Goal: Communication & Community: Answer question/provide support

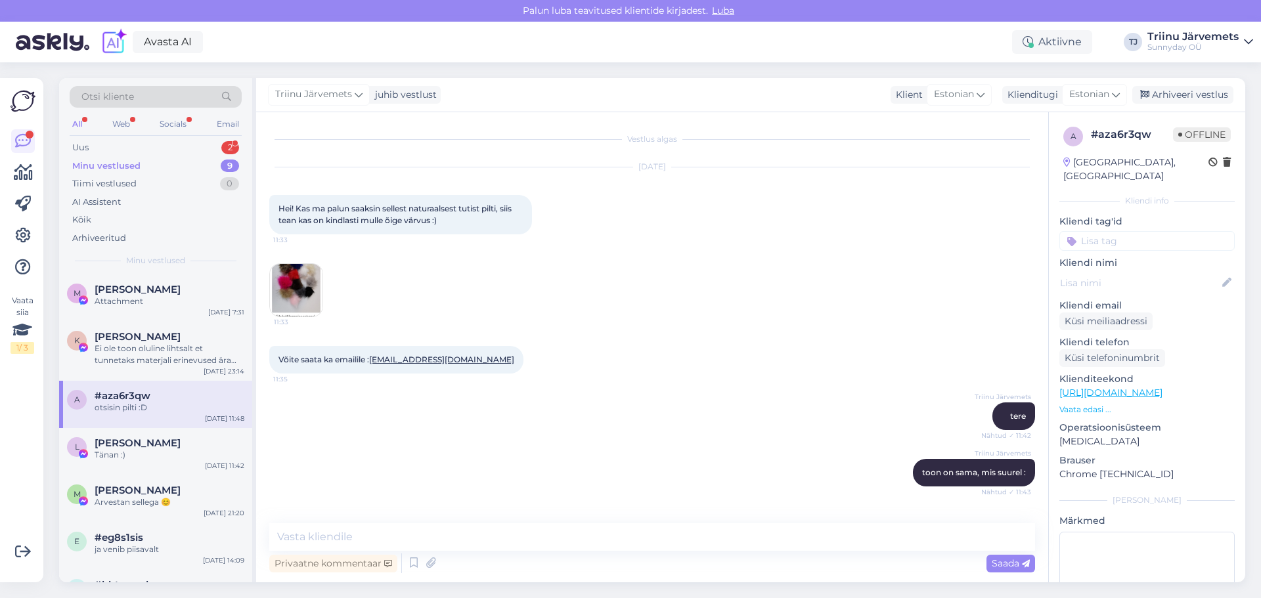
scroll to position [185, 0]
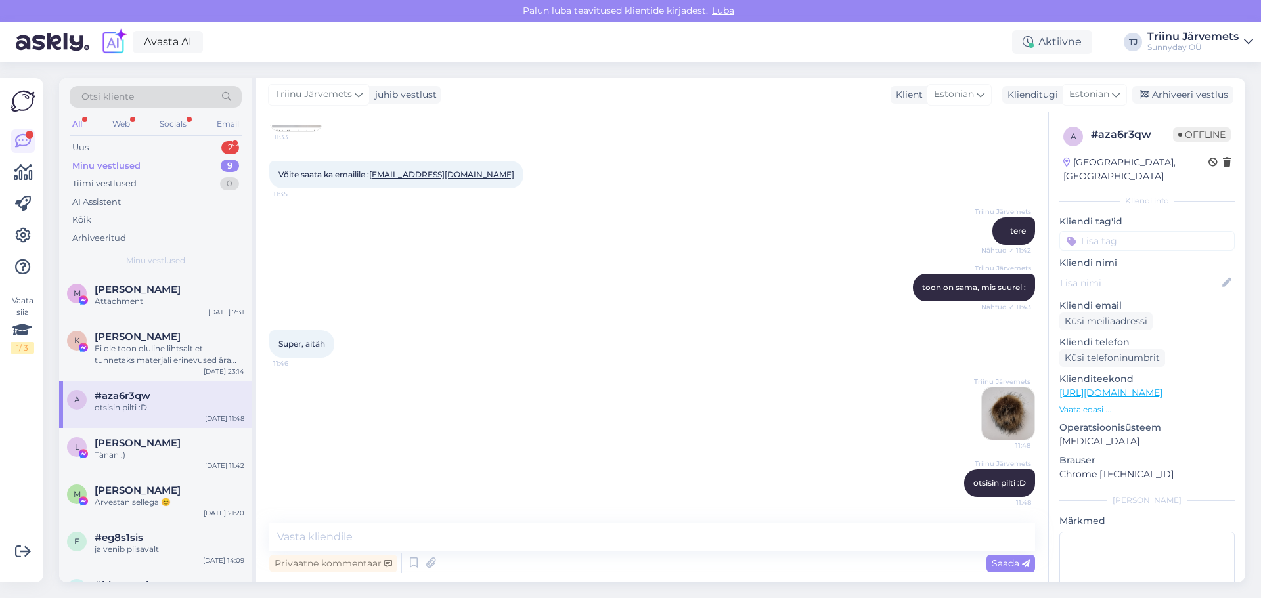
click at [83, 150] on div "Uus" at bounding box center [80, 147] width 16 height 13
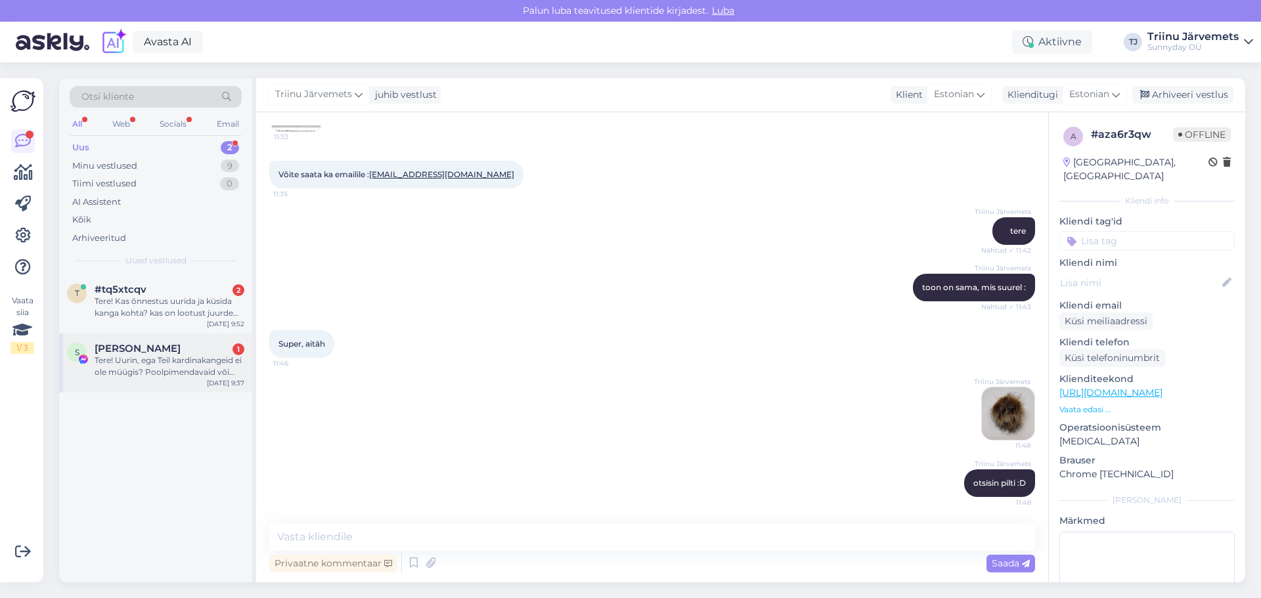
click at [137, 362] on div "Tere! Uurin, ega Teil kardinakangeid ei ole müügis? Poolpimendavaid või pimenda…" at bounding box center [170, 367] width 150 height 24
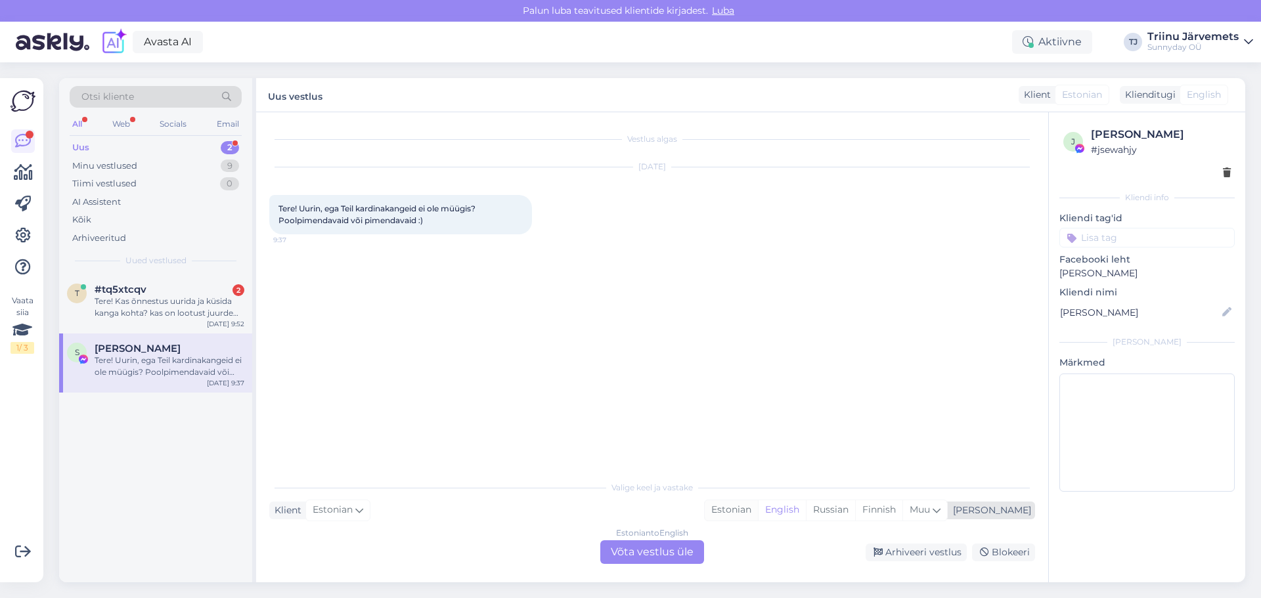
drag, startPoint x: 779, startPoint y: 509, endPoint x: 710, endPoint y: 541, distance: 76.7
click at [758, 509] on div "Estonian" at bounding box center [731, 511] width 53 height 20
click at [673, 547] on div "Estonian to Estonian Võta vestlus üle" at bounding box center [652, 553] width 104 height 24
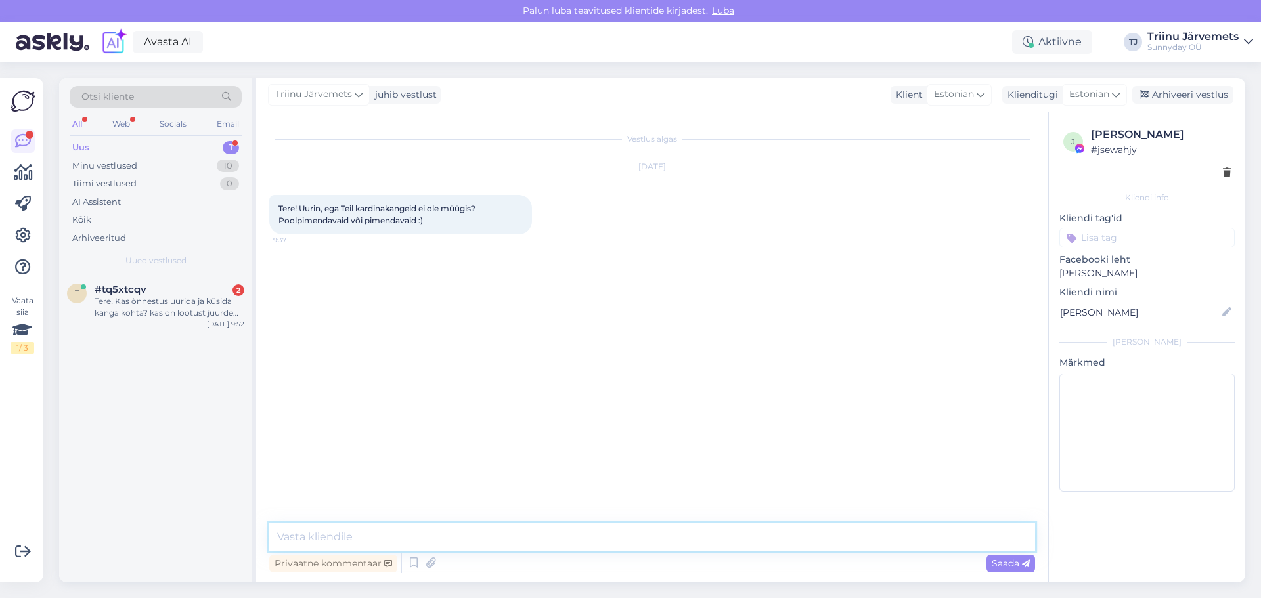
click at [325, 531] on textarea at bounding box center [652, 538] width 766 height 28
type textarea "Tere, antud kangaid [PERSON_NAME] ole müügil"
click at [1001, 563] on span "Saada" at bounding box center [1011, 564] width 38 height 12
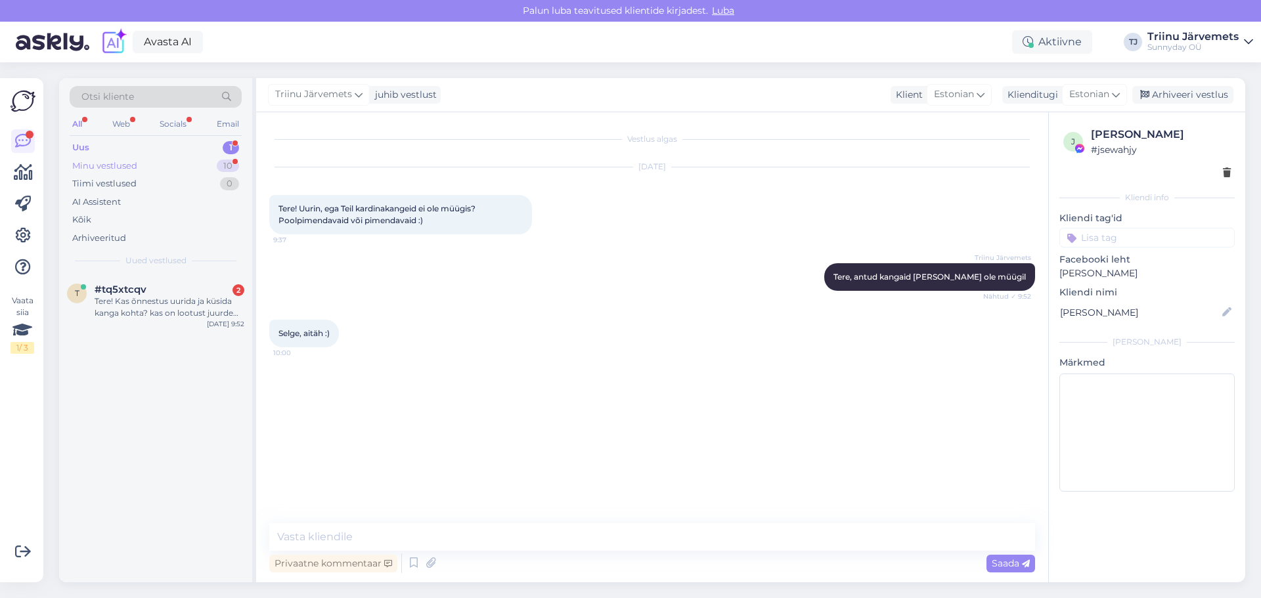
click at [122, 166] on div "Minu vestlused" at bounding box center [104, 166] width 65 height 13
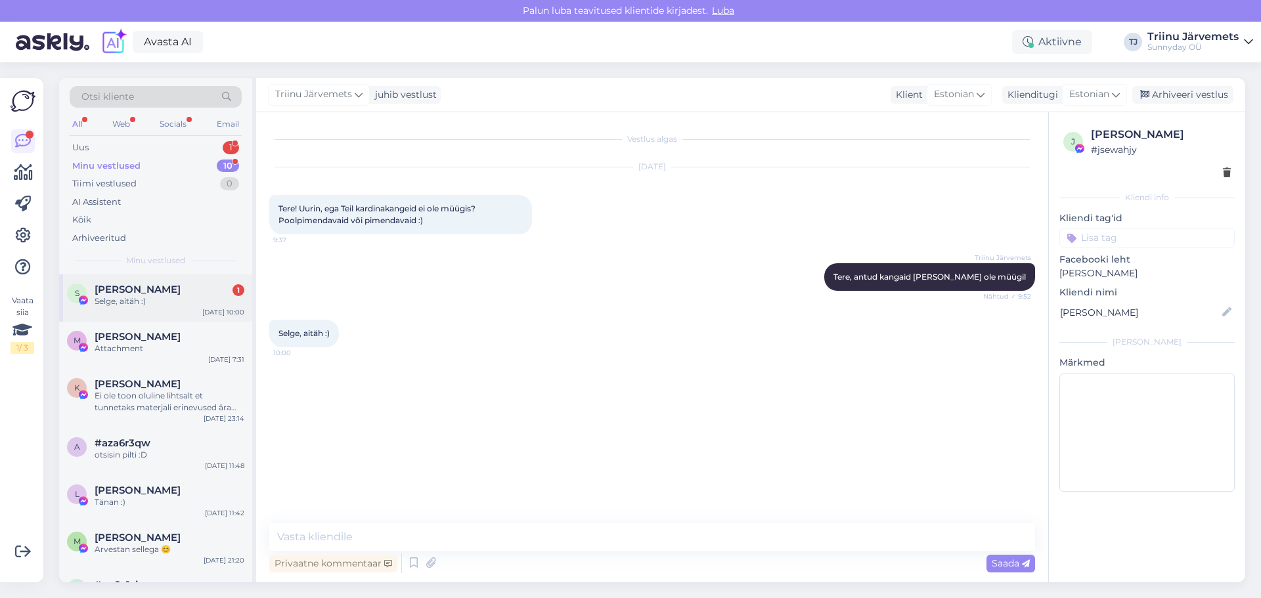
click at [161, 297] on div "Selge, aitäh :)" at bounding box center [170, 302] width 150 height 12
click at [181, 340] on span "[PERSON_NAME]" at bounding box center [138, 337] width 86 height 12
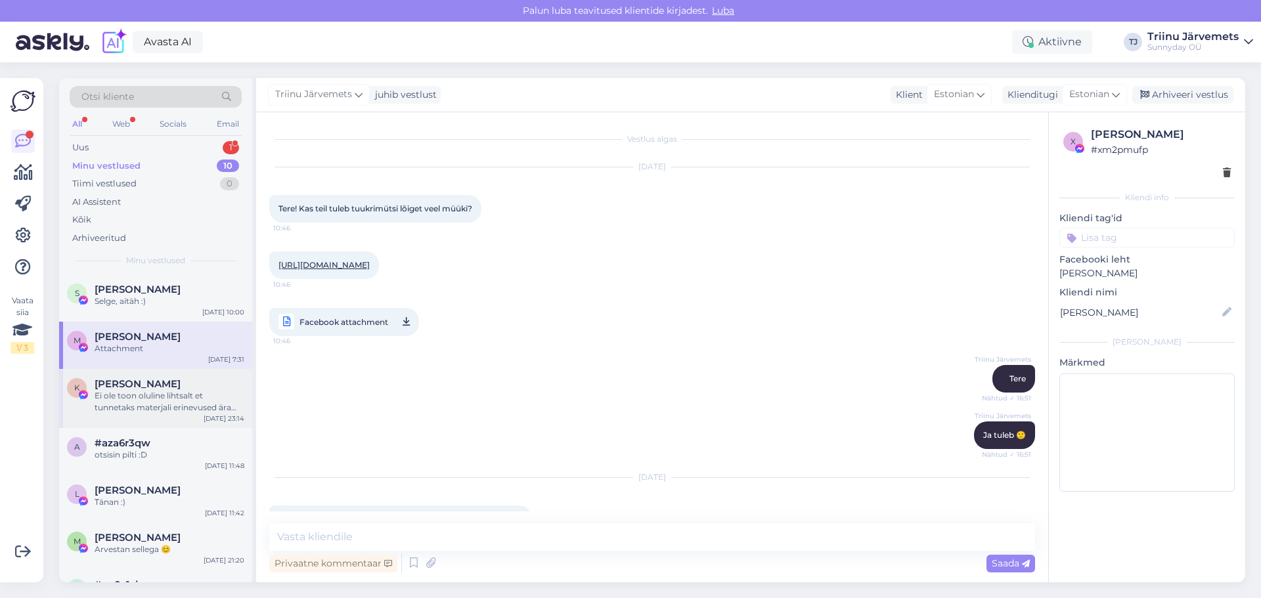
scroll to position [865, 0]
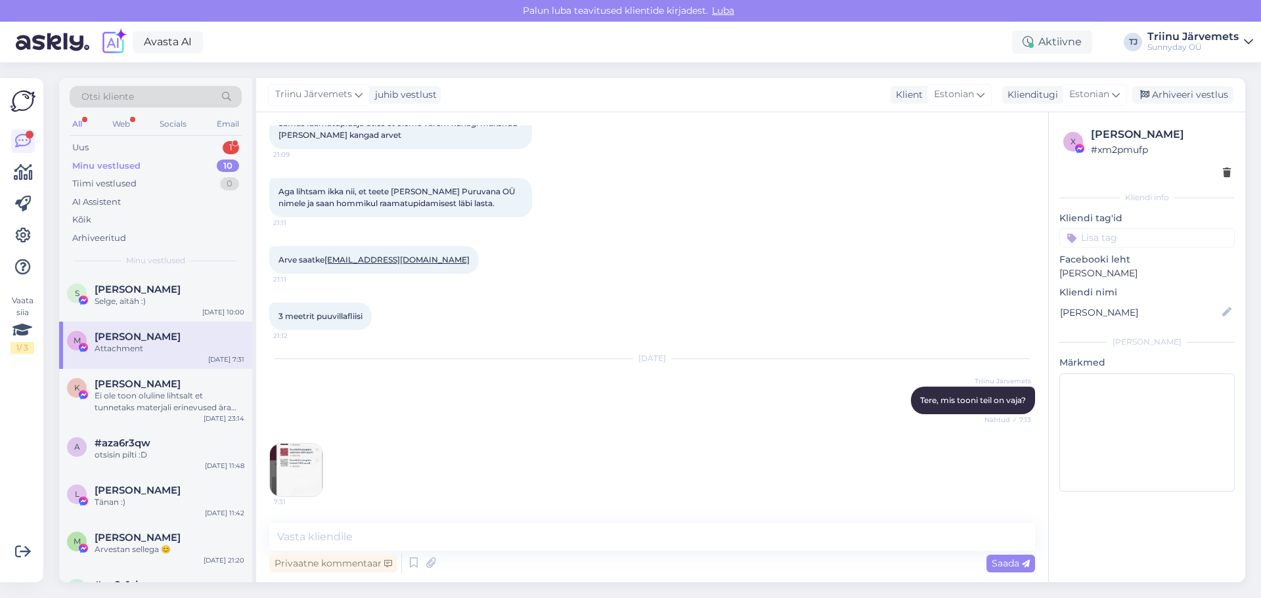
click at [309, 472] on img at bounding box center [296, 470] width 53 height 53
click at [349, 539] on textarea at bounding box center [652, 538] width 766 height 28
type textarea "terepa"
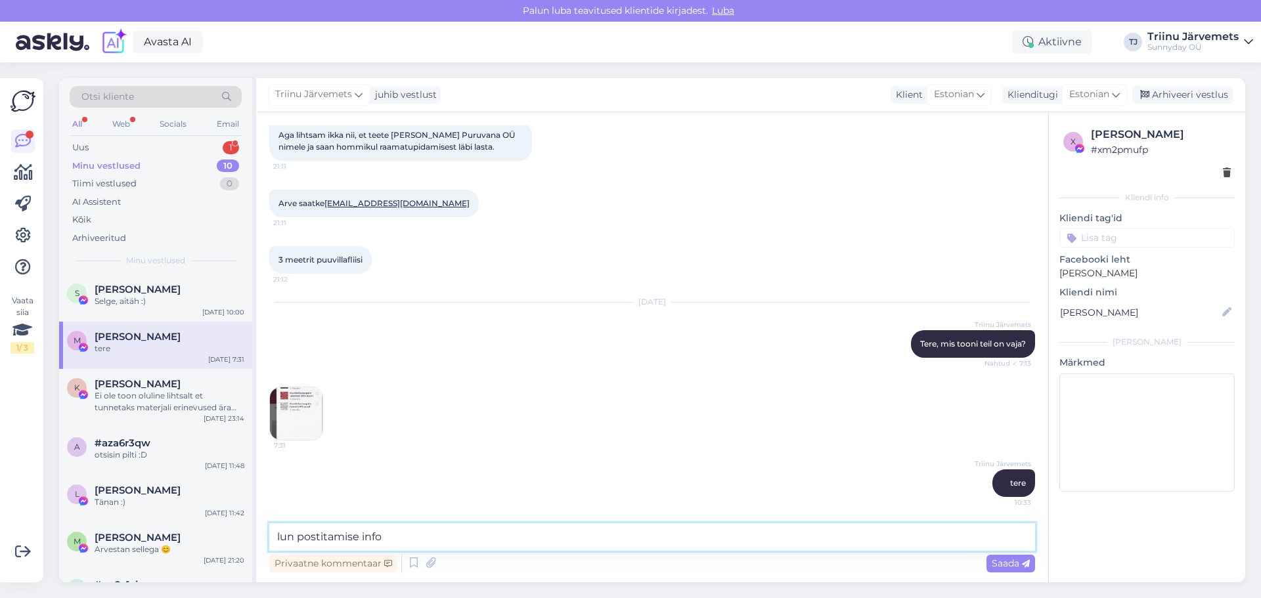
type textarea "lun postitamise infot"
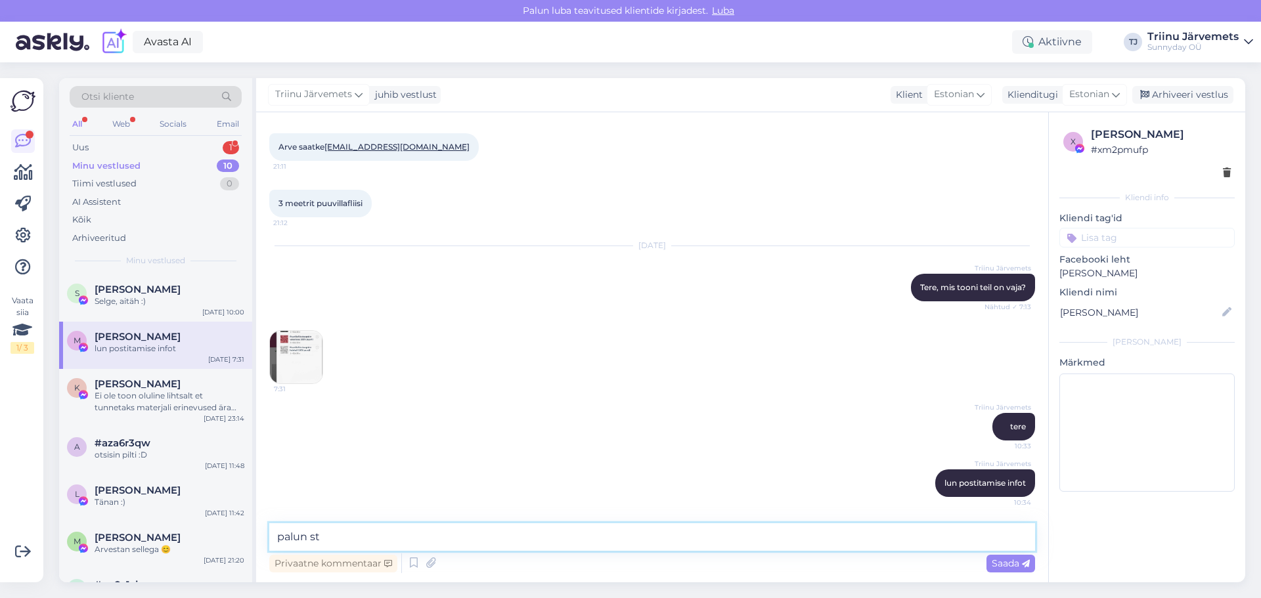
type textarea "palun st"
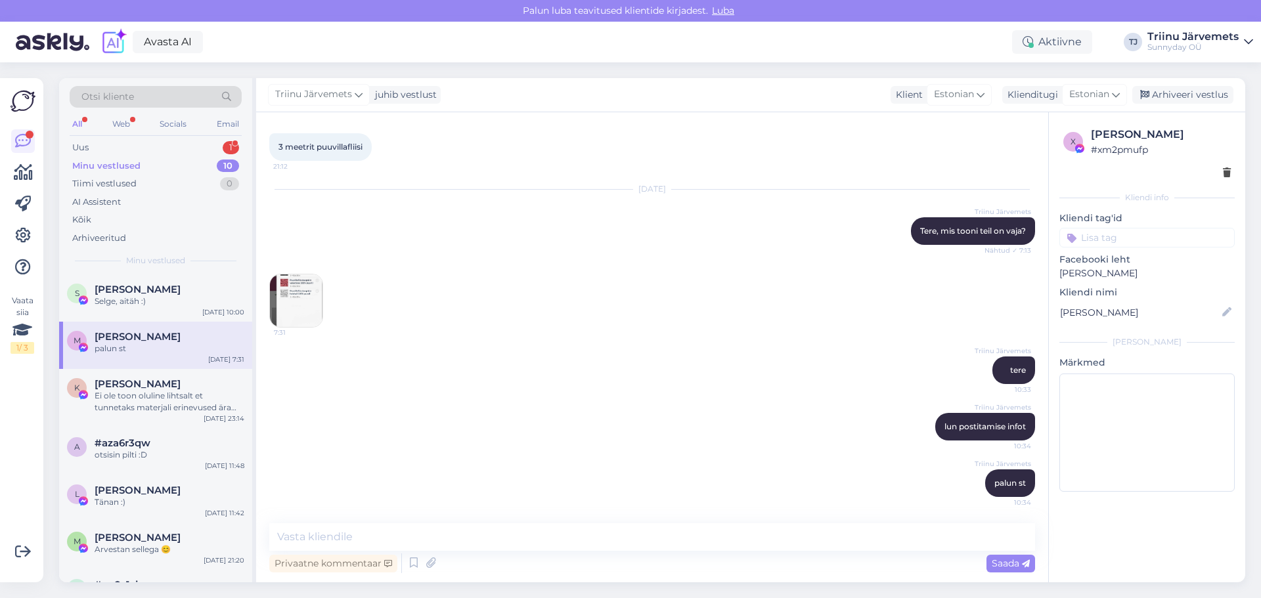
drag, startPoint x: 1195, startPoint y: 134, endPoint x: 1094, endPoint y: 131, distance: 100.5
click at [1094, 131] on div "[PERSON_NAME]" at bounding box center [1161, 135] width 140 height 16
copy div "[PERSON_NAME]"
click at [191, 393] on div "Ei ole toon oluline lihtsalt et tunnetaks materjali erinevused ära edaspidi tea…" at bounding box center [170, 402] width 150 height 24
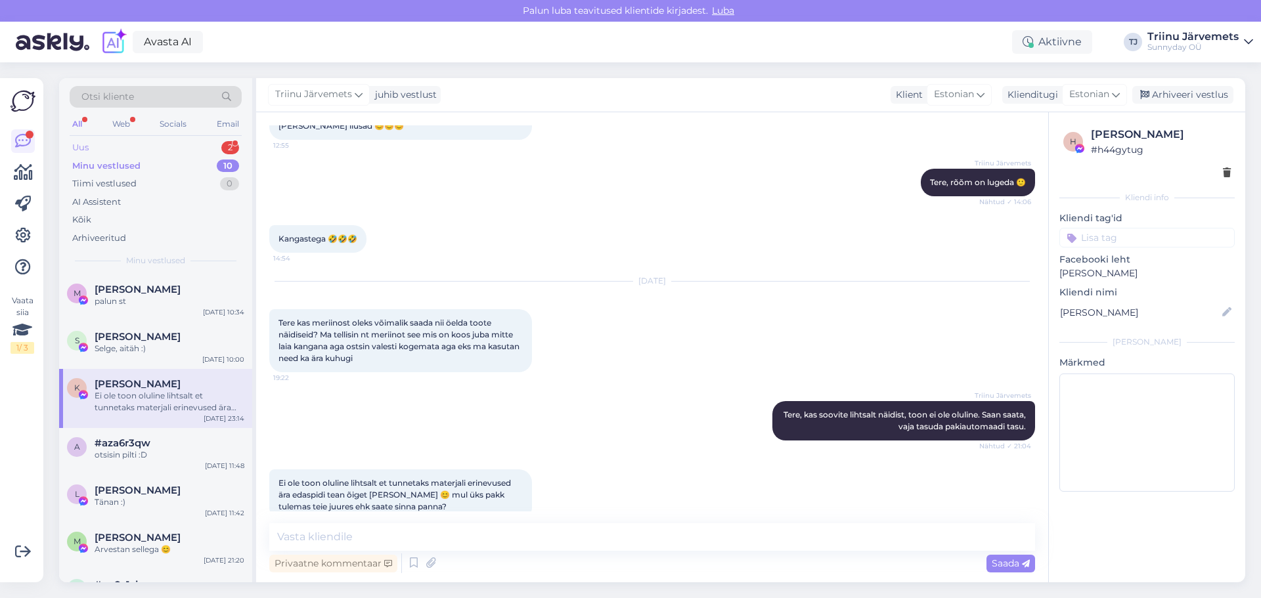
click at [104, 144] on div "Uus 2" at bounding box center [156, 148] width 172 height 18
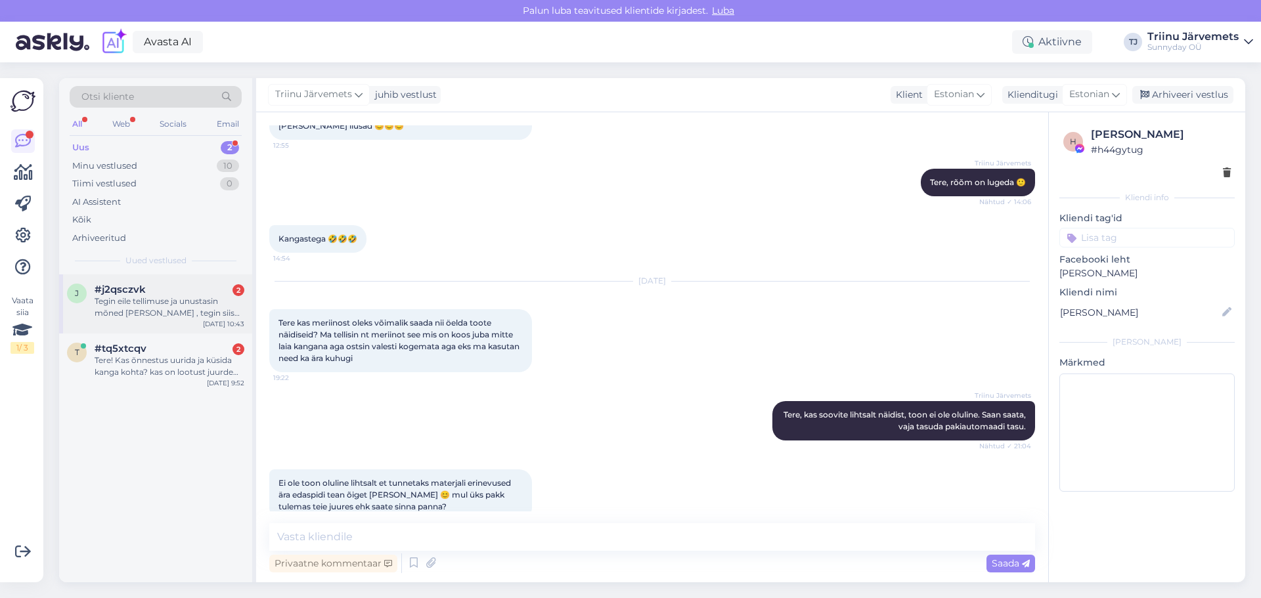
drag, startPoint x: 196, startPoint y: 305, endPoint x: 240, endPoint y: 298, distance: 45.2
click at [195, 305] on div "Tegin eile tellimuse ja unustasin mõned [PERSON_NAME] , tegin siis lisatellimus…" at bounding box center [170, 308] width 150 height 24
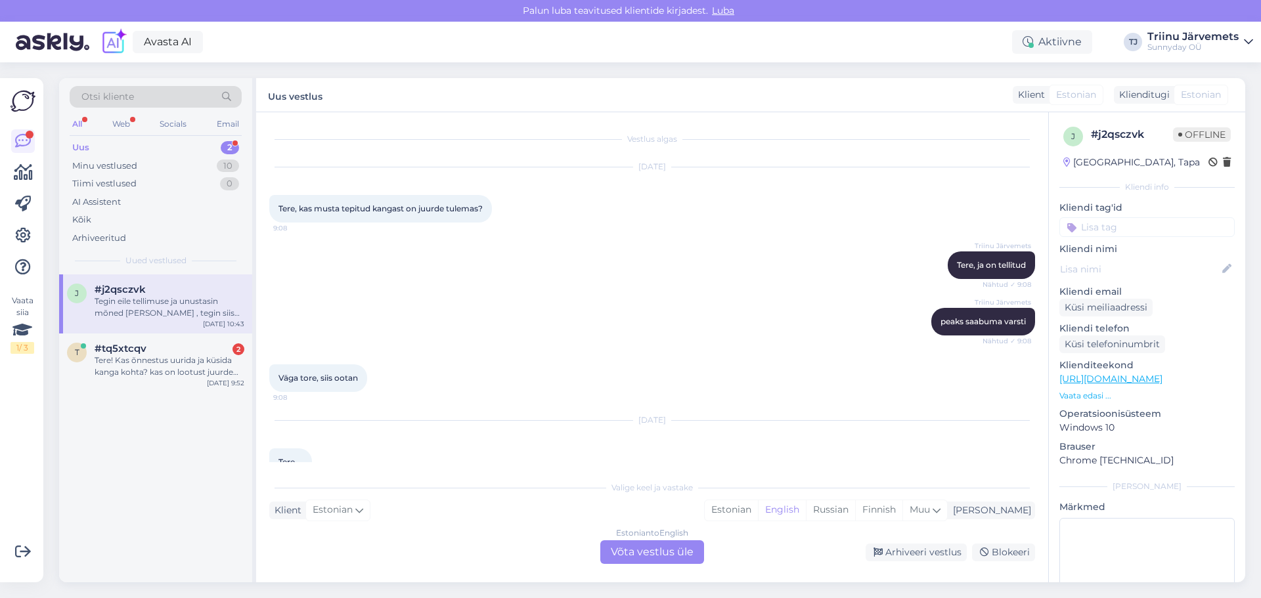
scroll to position [120, 0]
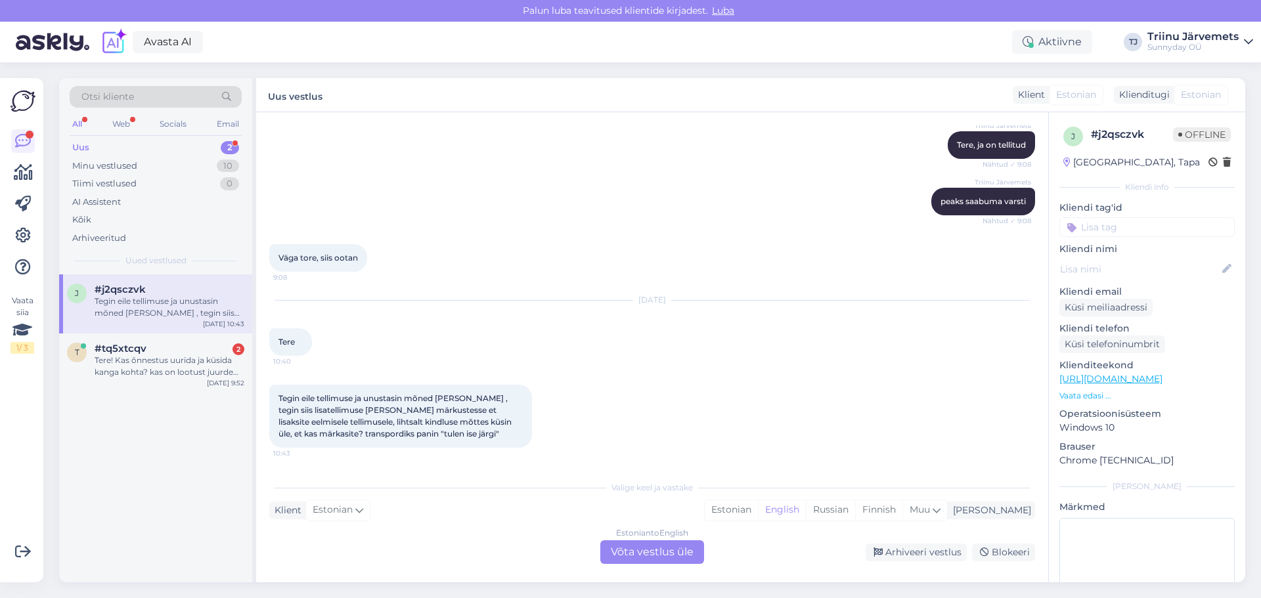
click at [625, 547] on div "Estonian to English Võta vestlus üle" at bounding box center [652, 553] width 104 height 24
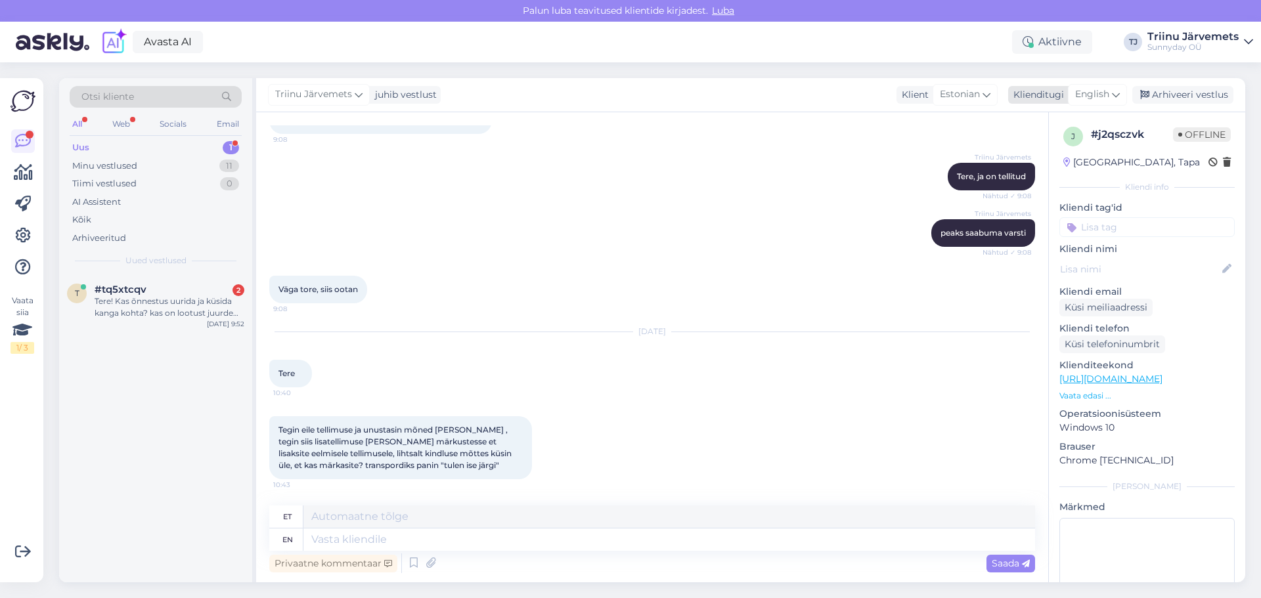
click at [1093, 94] on span "English" at bounding box center [1092, 94] width 34 height 14
type input "est"
click at [1033, 154] on link "Estonian" at bounding box center [1068, 153] width 145 height 21
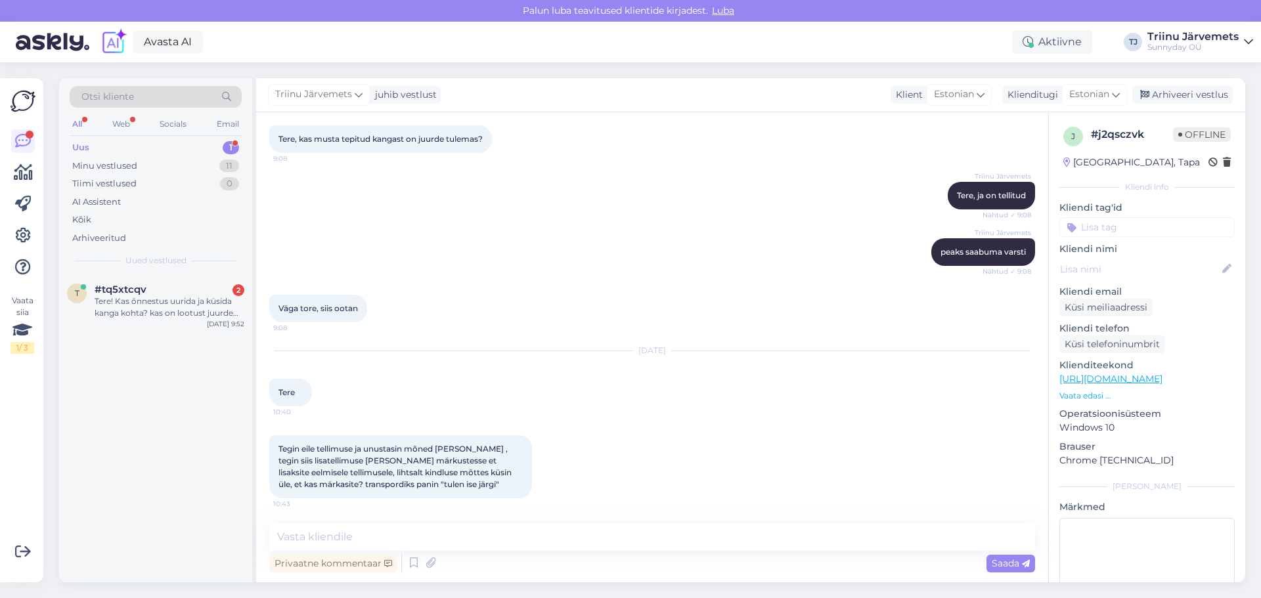
scroll to position [71, 0]
click at [532, 534] on textarea at bounding box center [652, 538] width 766 height 28
type textarea "tere"
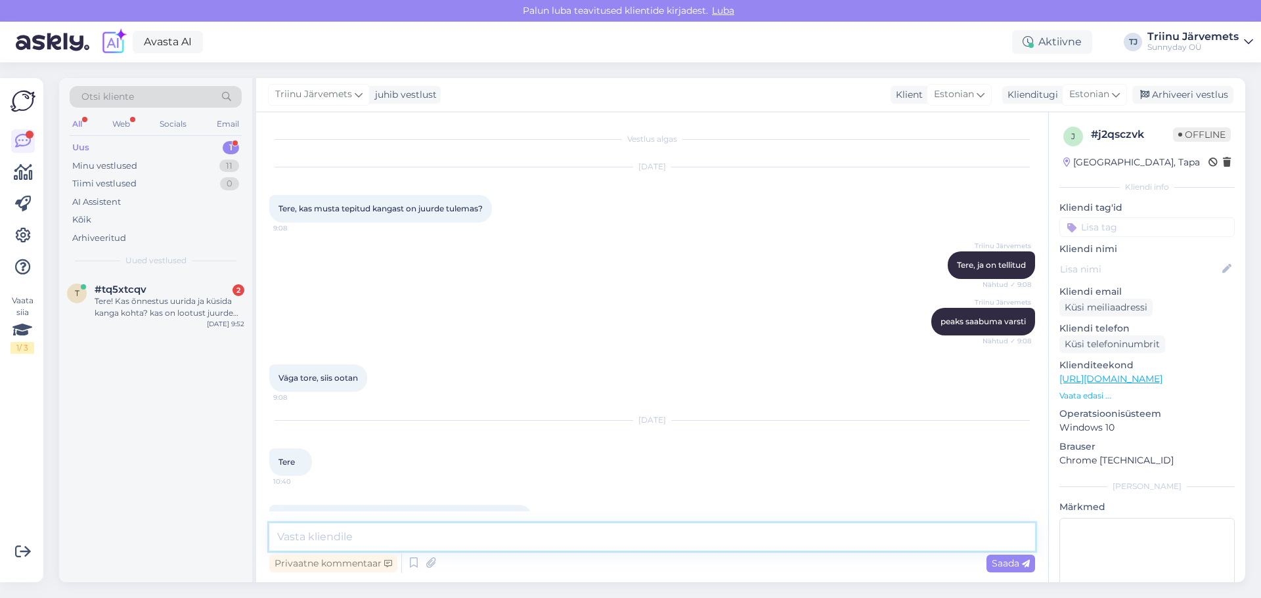
scroll to position [127, 0]
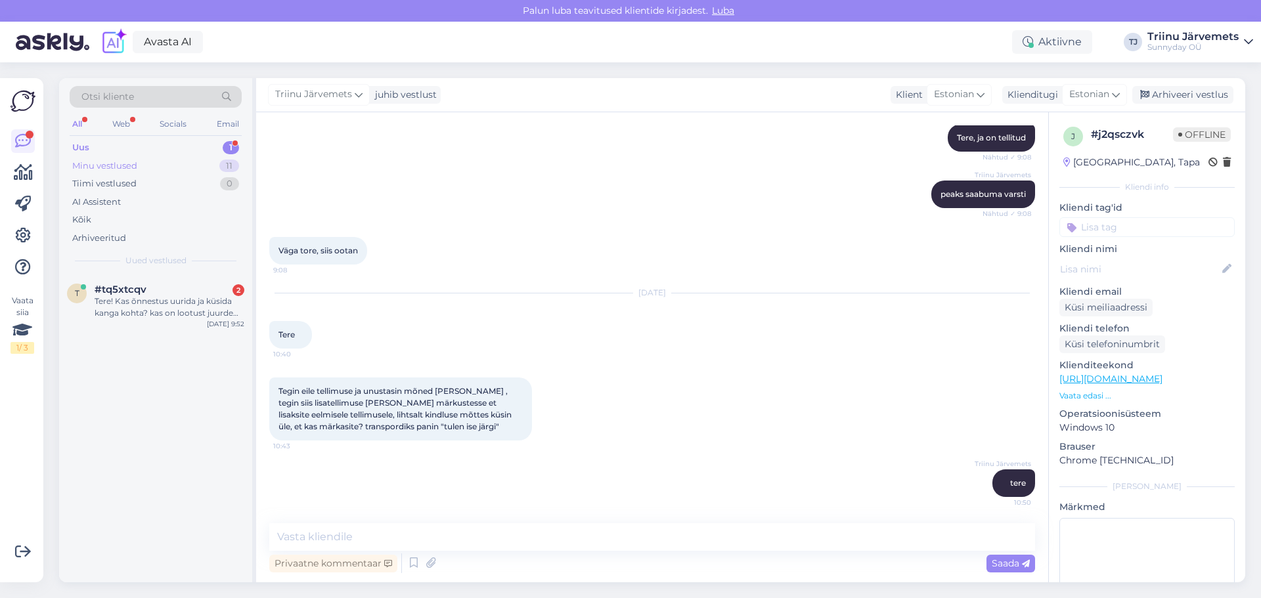
click at [99, 168] on div "Minu vestlused" at bounding box center [104, 166] width 65 height 13
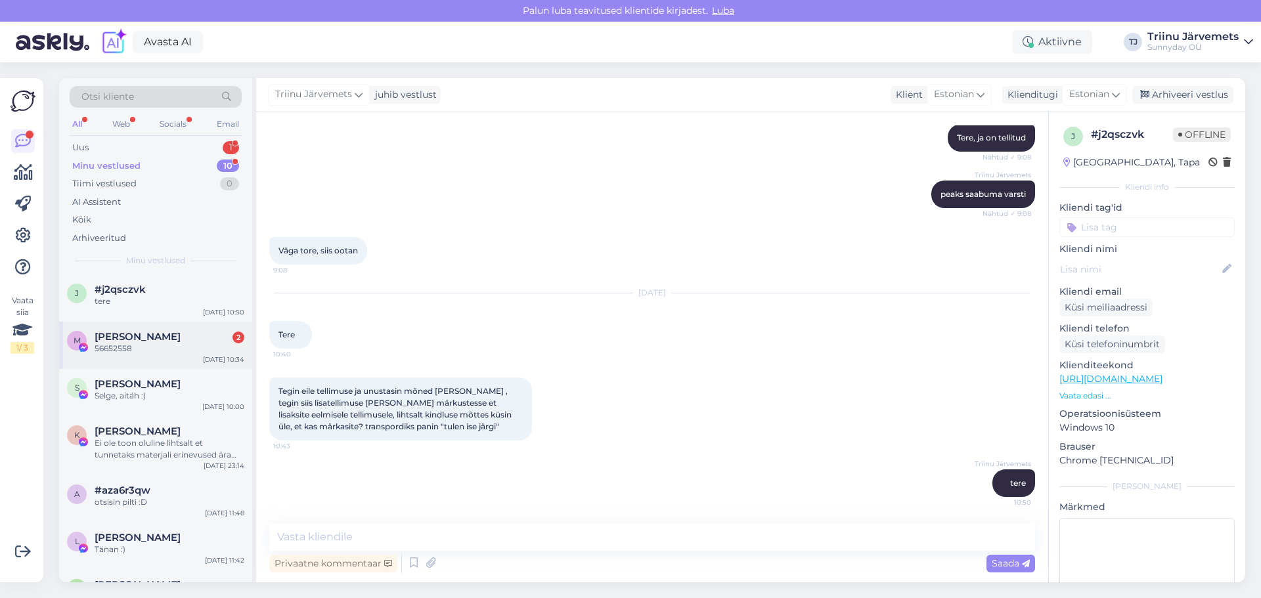
click at [141, 343] on div "56652558" at bounding box center [170, 349] width 150 height 12
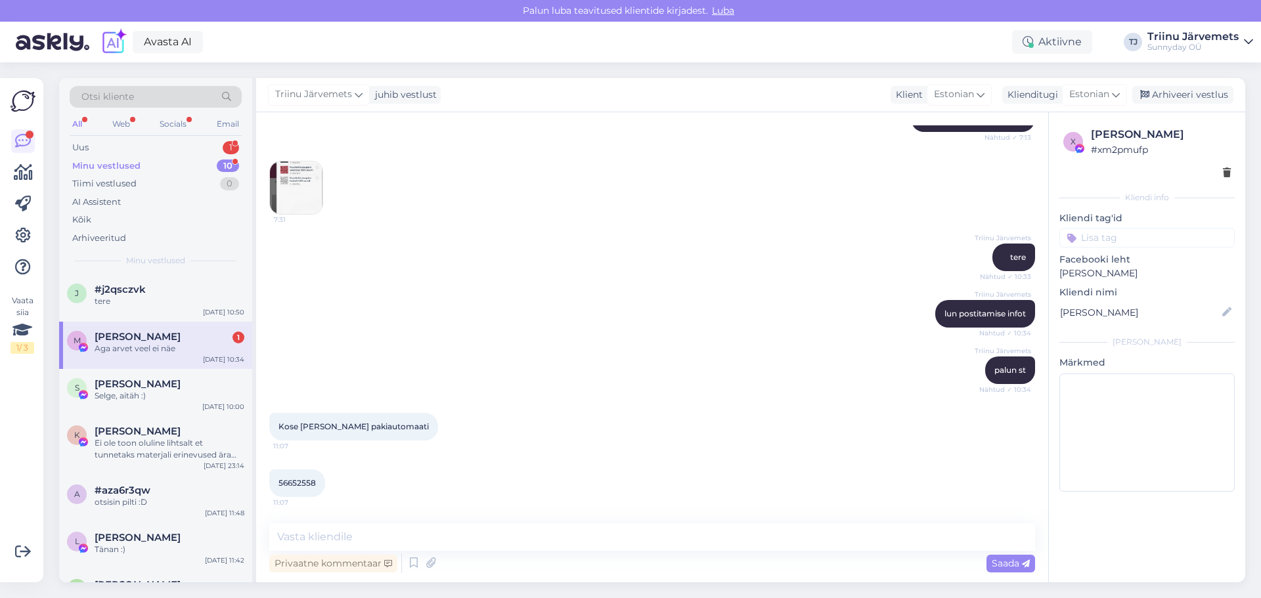
scroll to position [1204, 0]
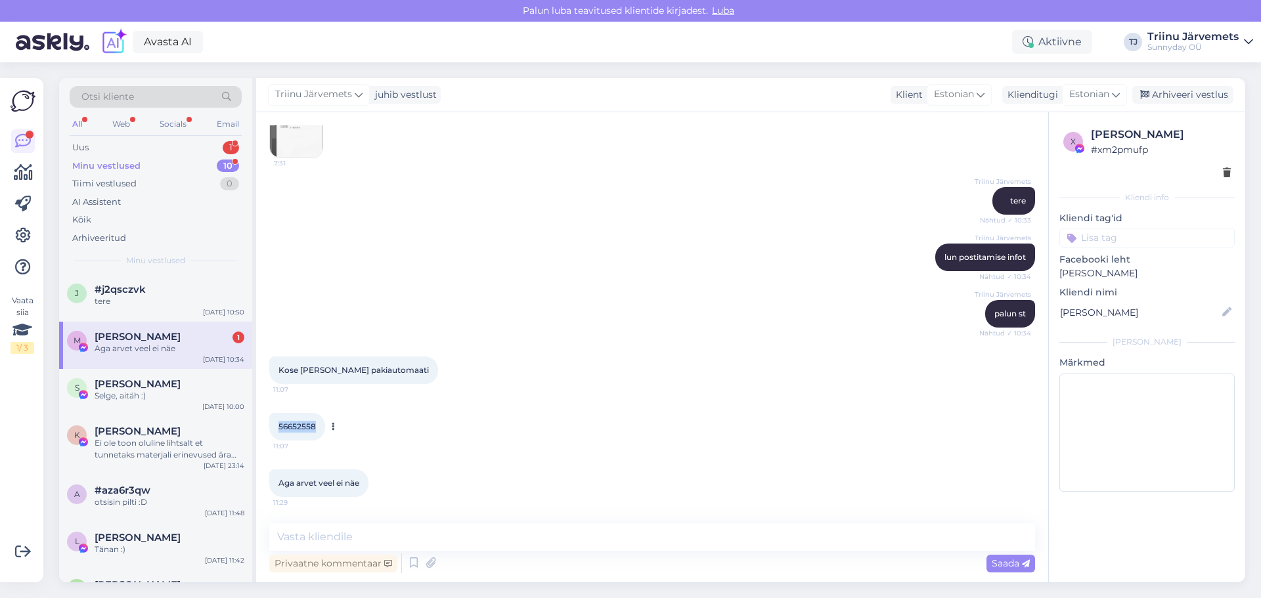
drag, startPoint x: 321, startPoint y: 427, endPoint x: 279, endPoint y: 436, distance: 42.9
click at [279, 436] on div "56652558 11:07" at bounding box center [297, 427] width 56 height 28
copy span "56652558"
click at [377, 534] on textarea at bounding box center [652, 538] width 766 height 28
type textarea "saatsin, kas [PERSON_NAME]?"
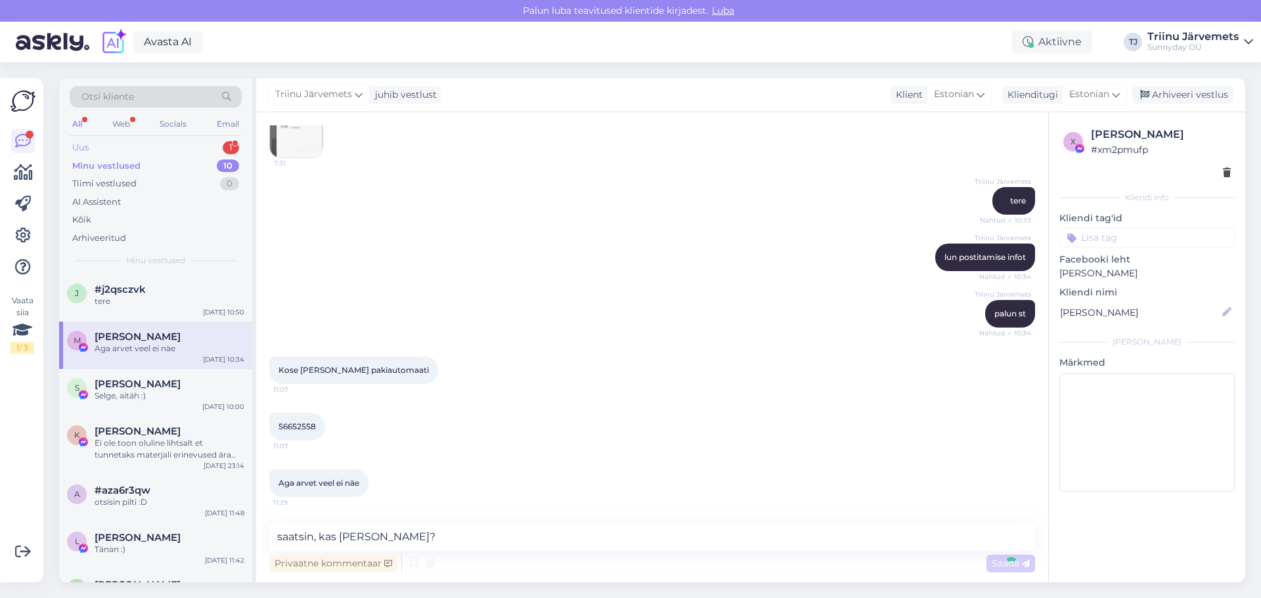
click at [125, 148] on div "Uus 1" at bounding box center [156, 148] width 172 height 18
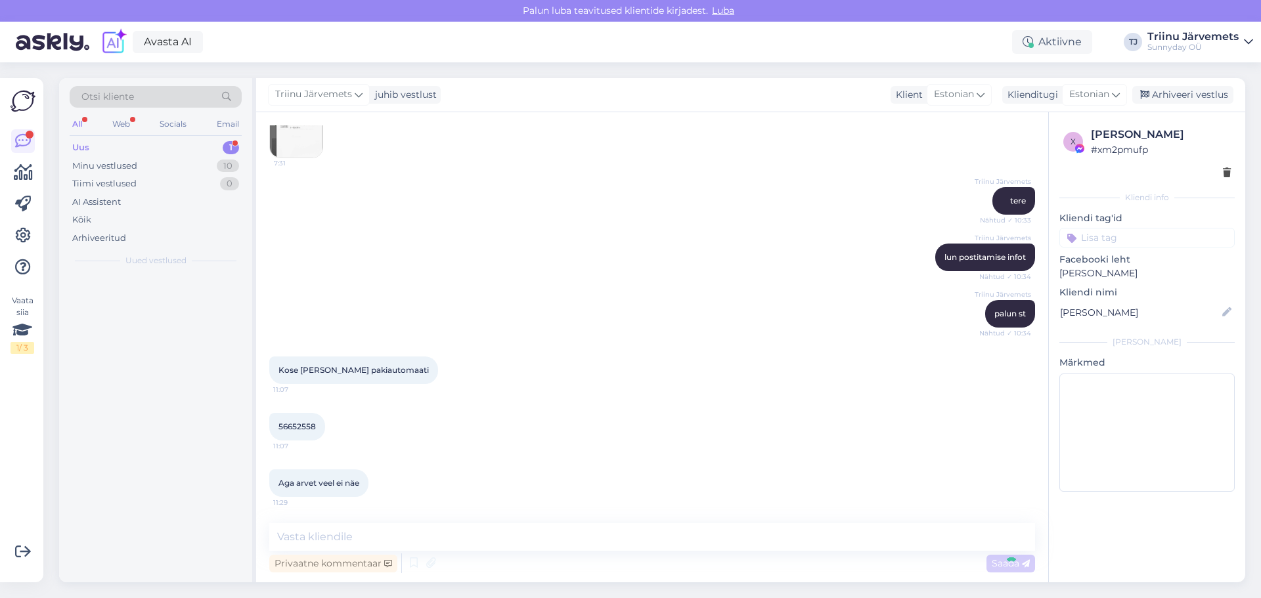
scroll to position [1261, 0]
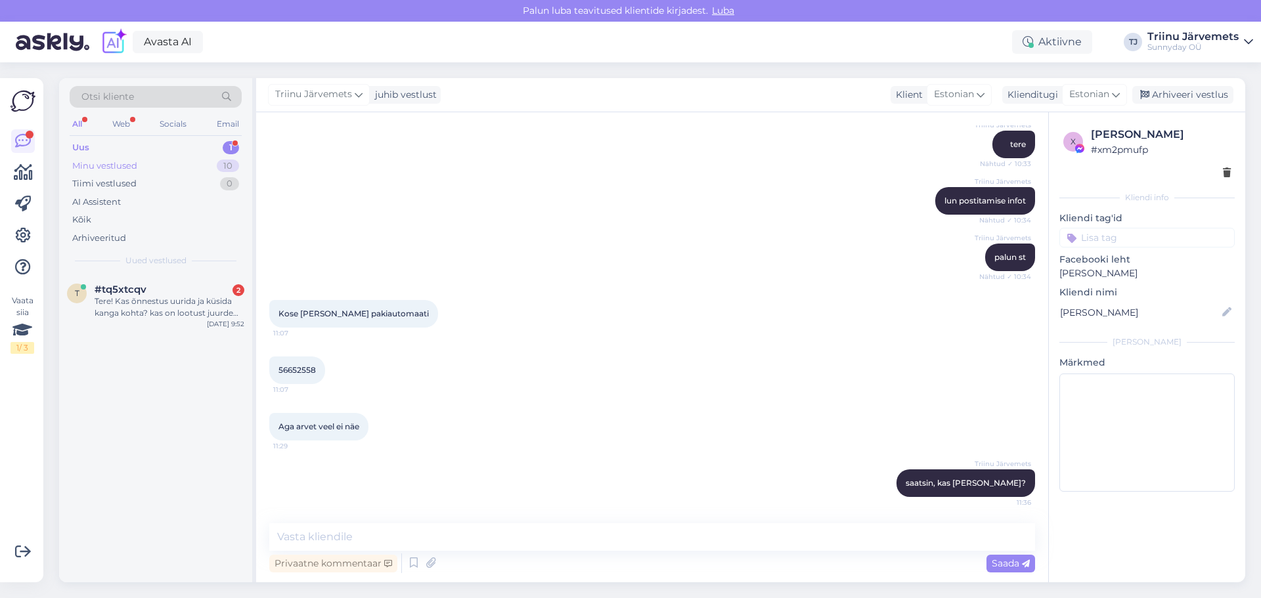
click at [118, 167] on div "Minu vestlused" at bounding box center [104, 166] width 65 height 13
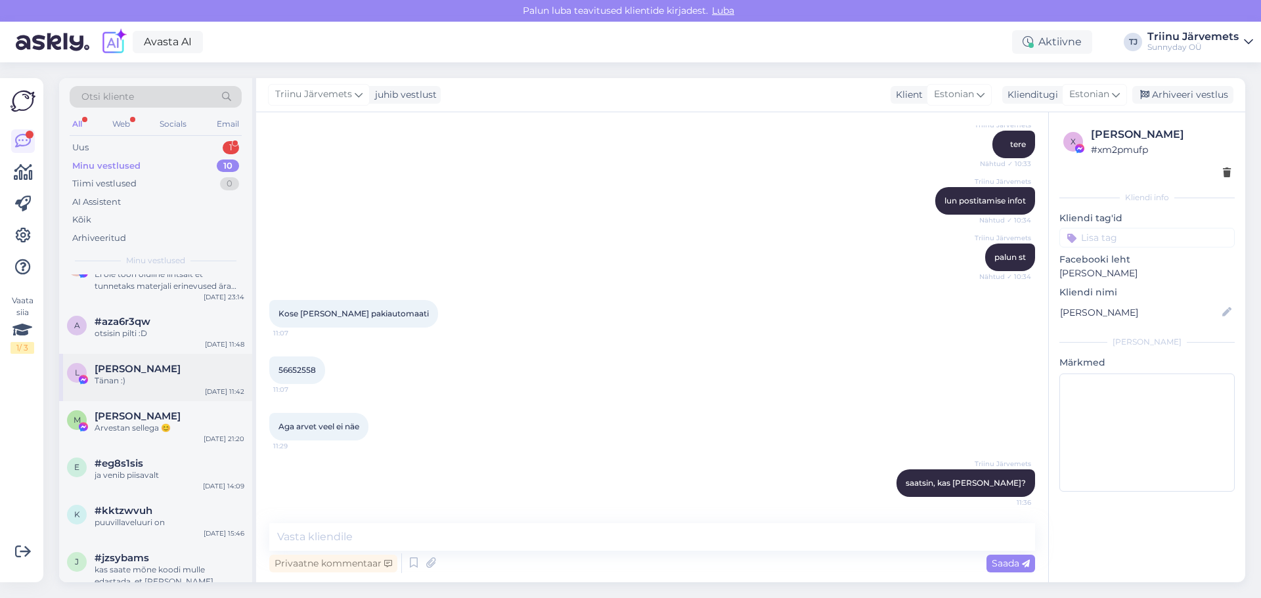
scroll to position [189, 0]
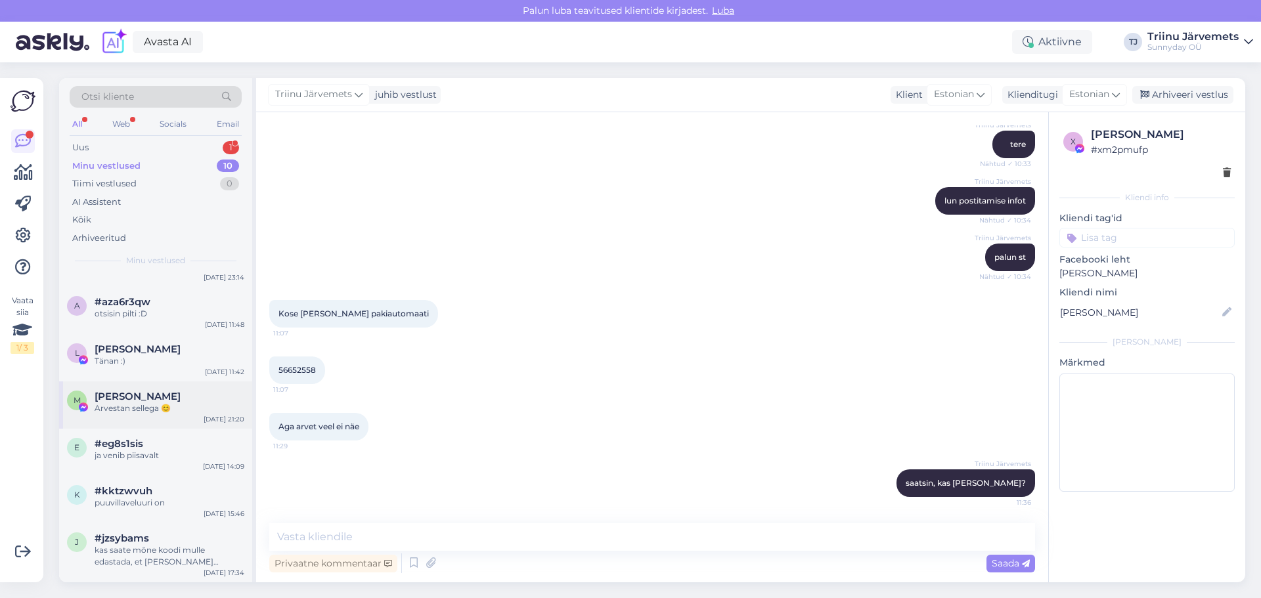
click at [168, 403] on div "Arvestan sellega 😊" at bounding box center [170, 409] width 150 height 12
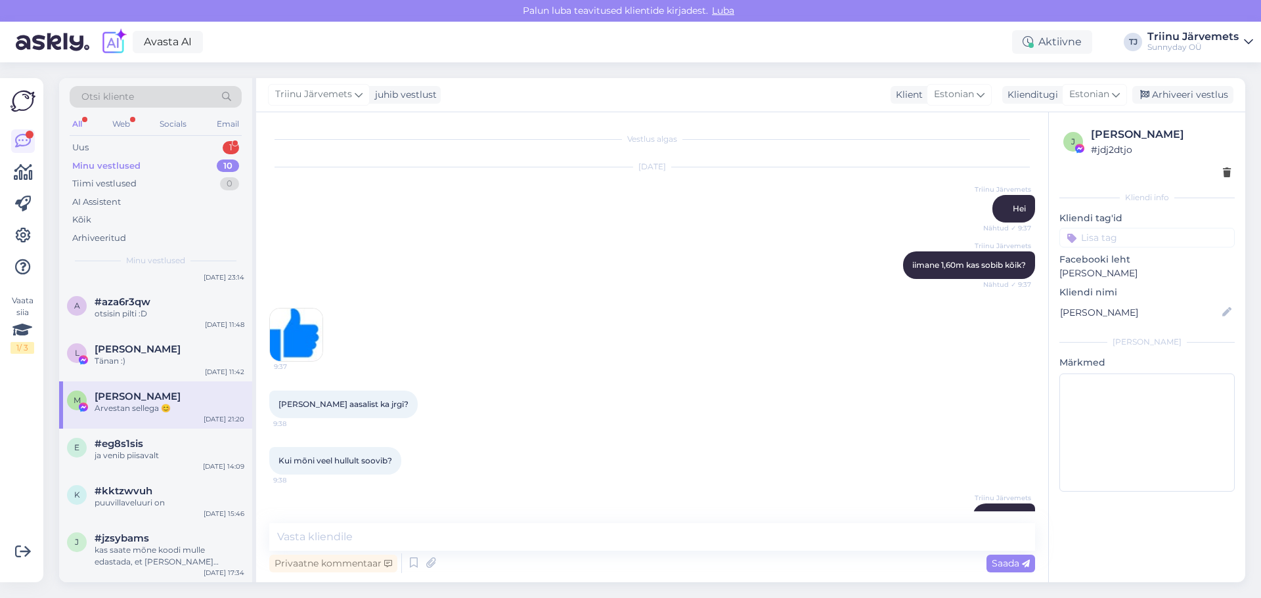
scroll to position [6089, 0]
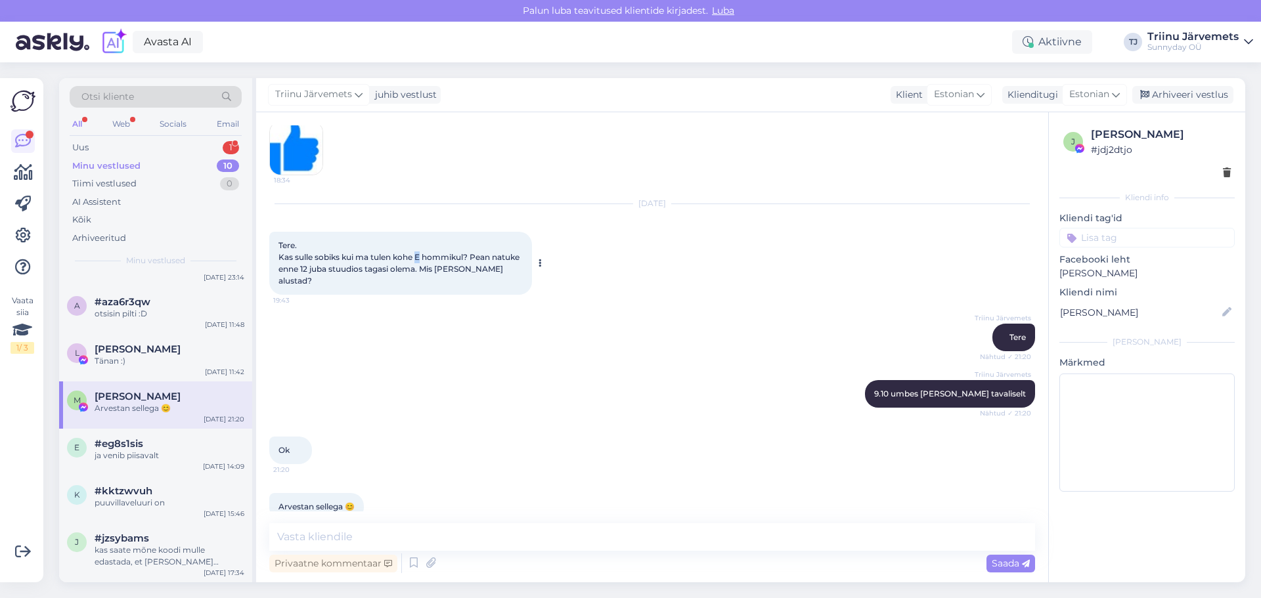
click at [422, 240] on span "Tere. Kas sulle sobiks kui ma tulen kohe E hommikul? Pean natuke enne 12 juba s…" at bounding box center [400, 262] width 243 height 45
click at [83, 150] on div "Uus" at bounding box center [80, 147] width 16 height 13
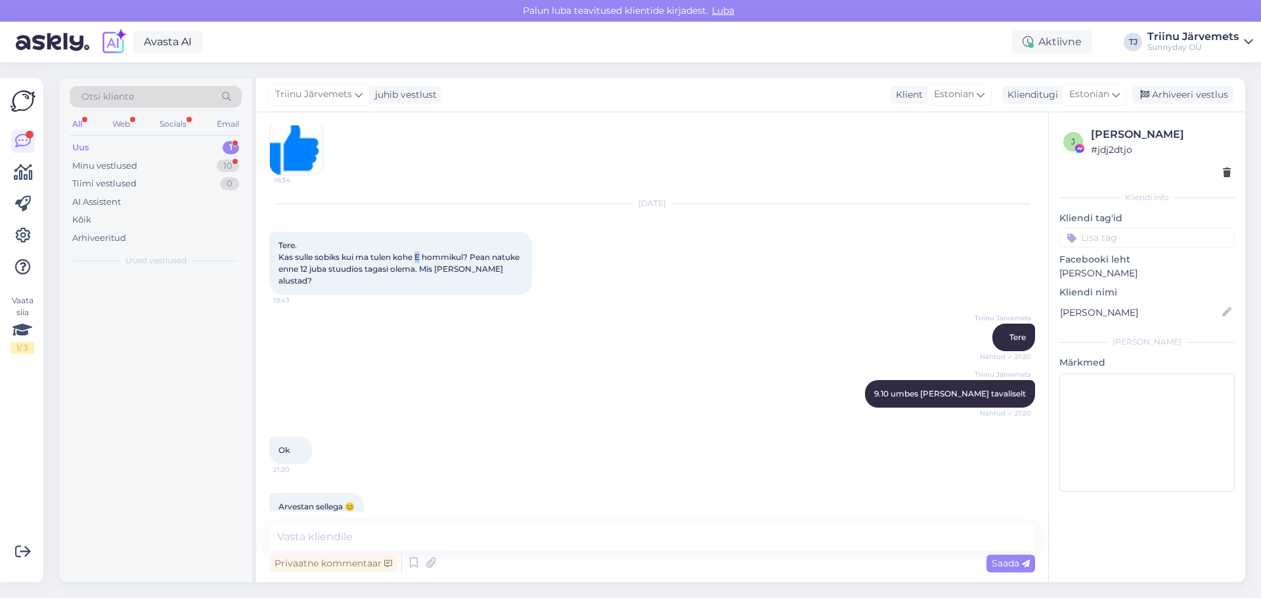
scroll to position [0, 0]
click at [86, 163] on div "Minu vestlused" at bounding box center [104, 166] width 65 height 13
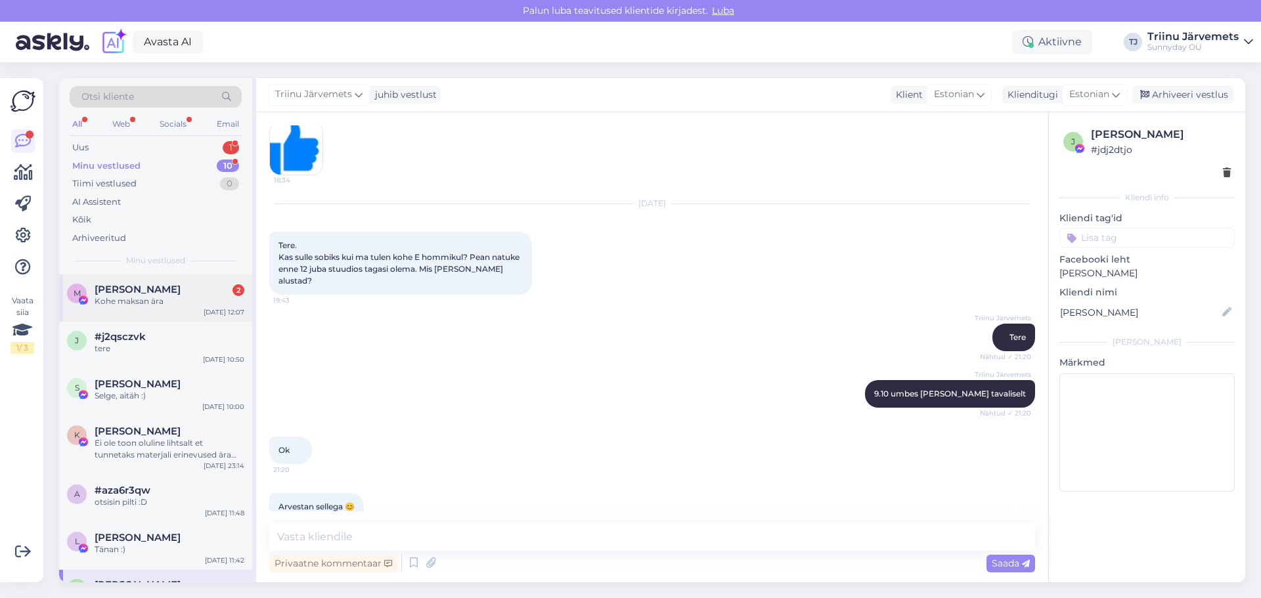
click at [177, 286] on span "[PERSON_NAME]" at bounding box center [138, 290] width 86 height 12
